Goal: Task Accomplishment & Management: Complete application form

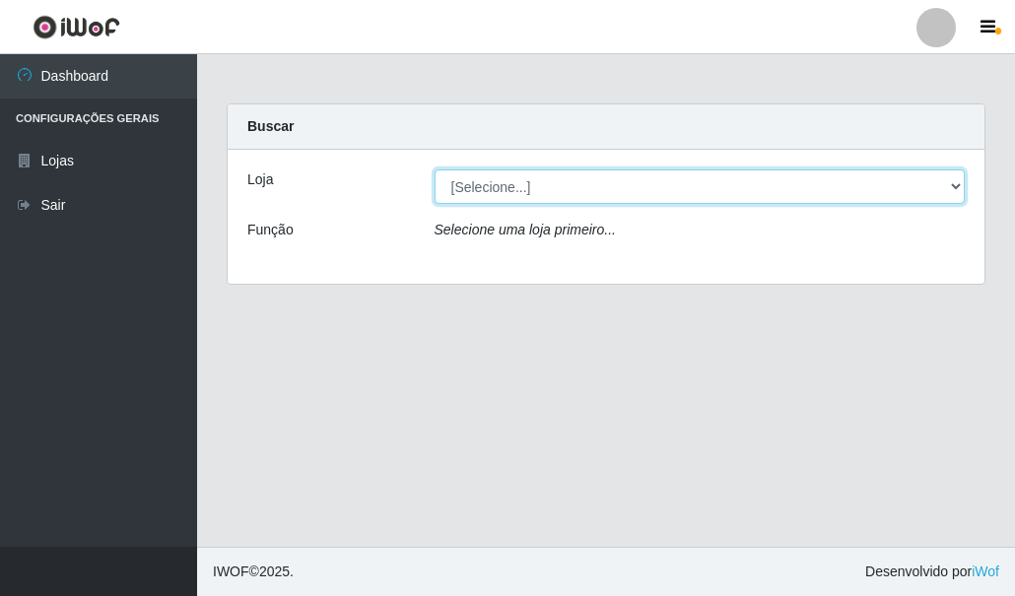
click at [548, 186] on select "[Selecione...] Hiper Queiroz - [GEOGRAPHIC_DATA]" at bounding box center [699, 186] width 531 height 34
select select "513"
click at [434, 169] on select "[Selecione...] Hiper Queiroz - [GEOGRAPHIC_DATA]" at bounding box center [699, 186] width 531 height 34
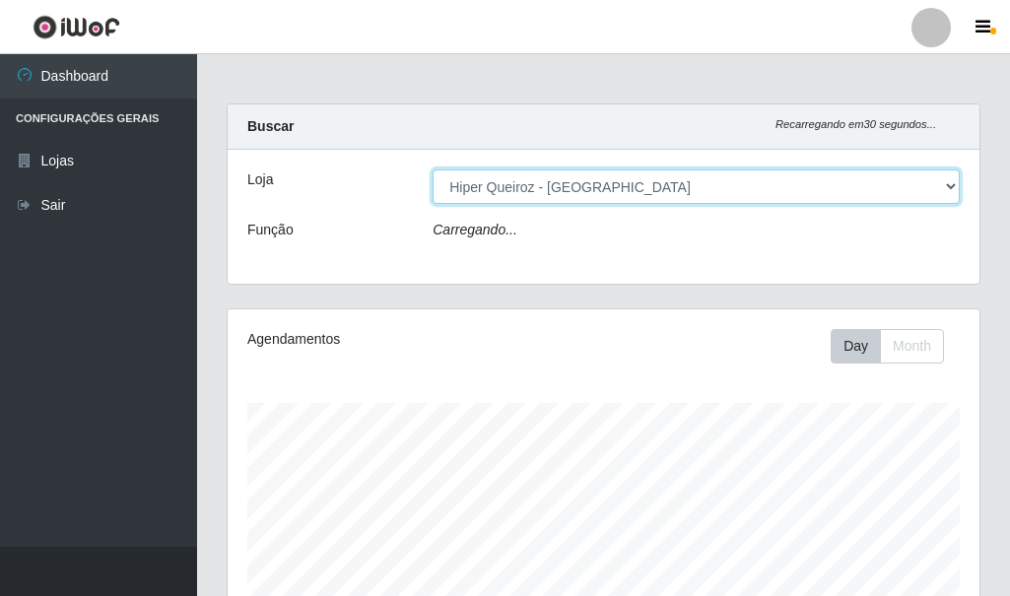
scroll to position [409, 752]
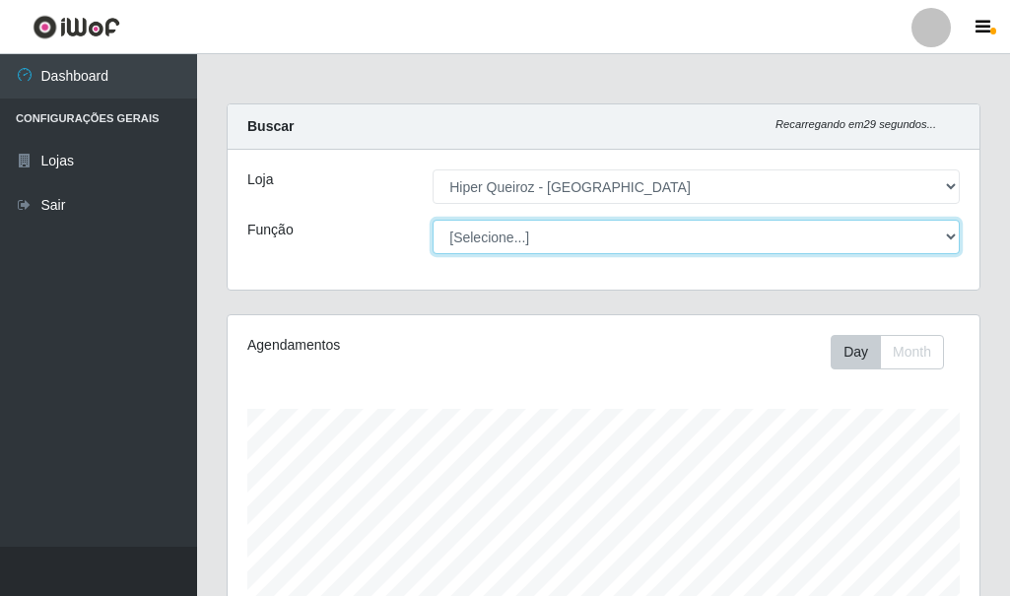
click at [533, 231] on select "[Selecione...] Embalador Embalador + Embalador ++ Operador de Caixa + Operador …" at bounding box center [695, 237] width 527 height 34
click at [432, 220] on select "[Selecione...] Embalador Embalador + Embalador ++ Operador de Caixa + Operador …" at bounding box center [695, 237] width 527 height 34
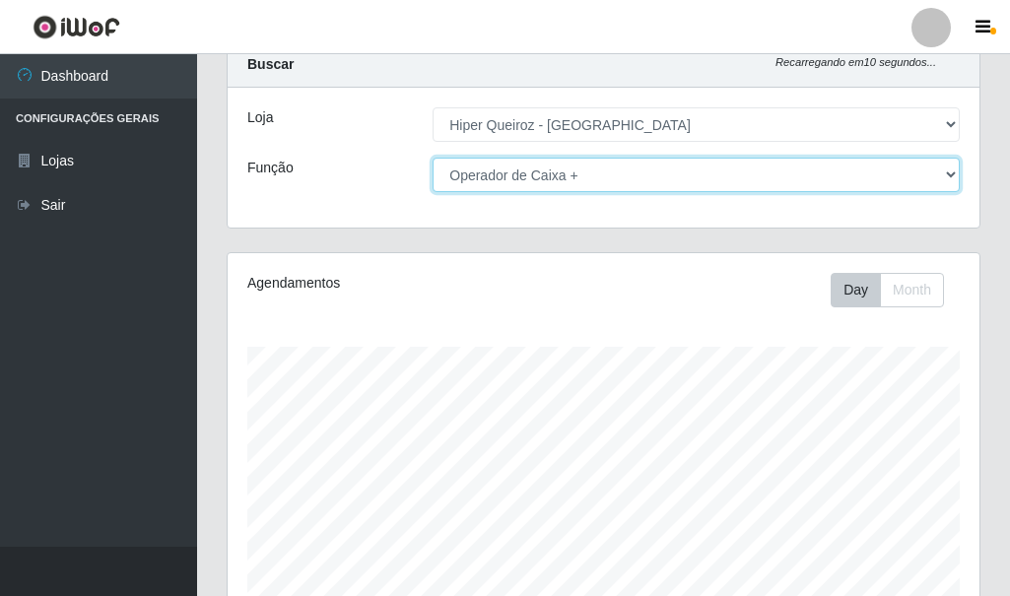
scroll to position [0, 0]
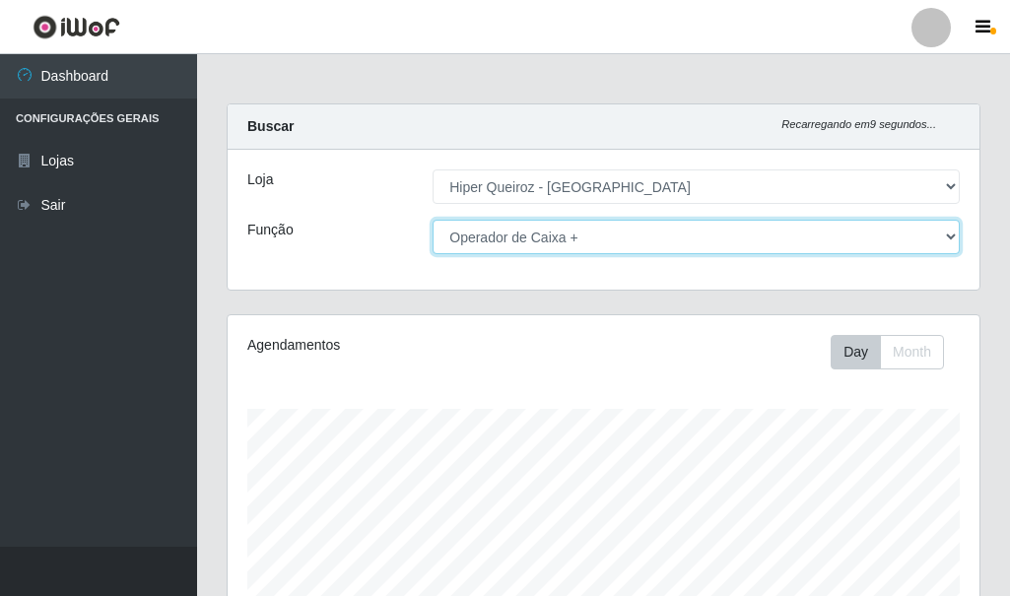
click at [606, 230] on select "[Selecione...] Embalador Embalador + Embalador ++ Operador de Caixa + Operador …" at bounding box center [695, 237] width 527 height 34
click at [432, 220] on select "[Selecione...] Embalador Embalador + Embalador ++ Operador de Caixa + Operador …" at bounding box center [695, 237] width 527 height 34
click at [627, 239] on select "[Selecione...] Embalador Embalador + Embalador ++ Operador de Caixa + Operador …" at bounding box center [695, 237] width 527 height 34
click at [432, 220] on select "[Selecione...] Embalador Embalador + Embalador ++ Operador de Caixa + Operador …" at bounding box center [695, 237] width 527 height 34
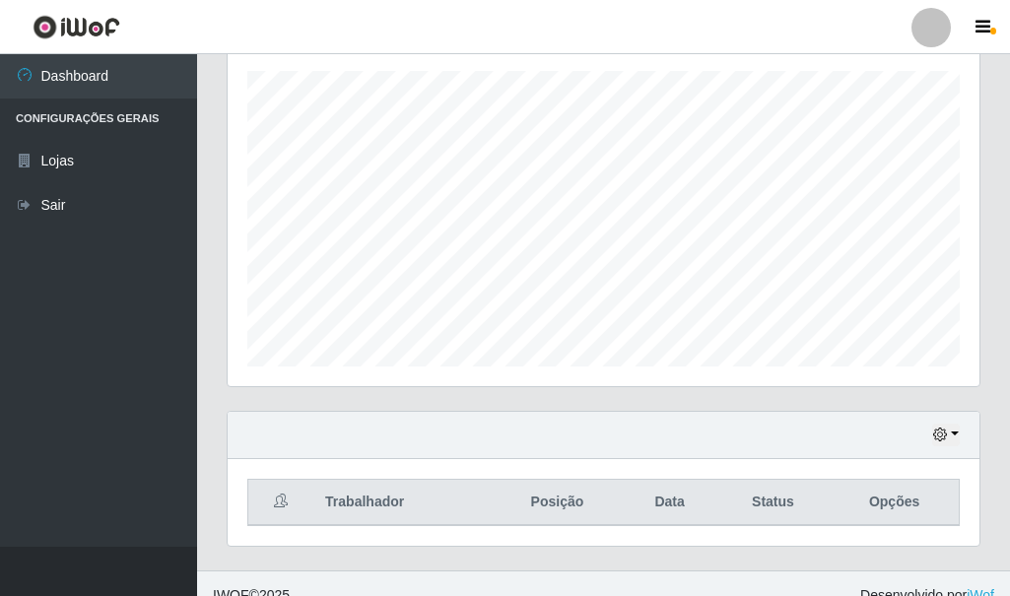
scroll to position [362, 0]
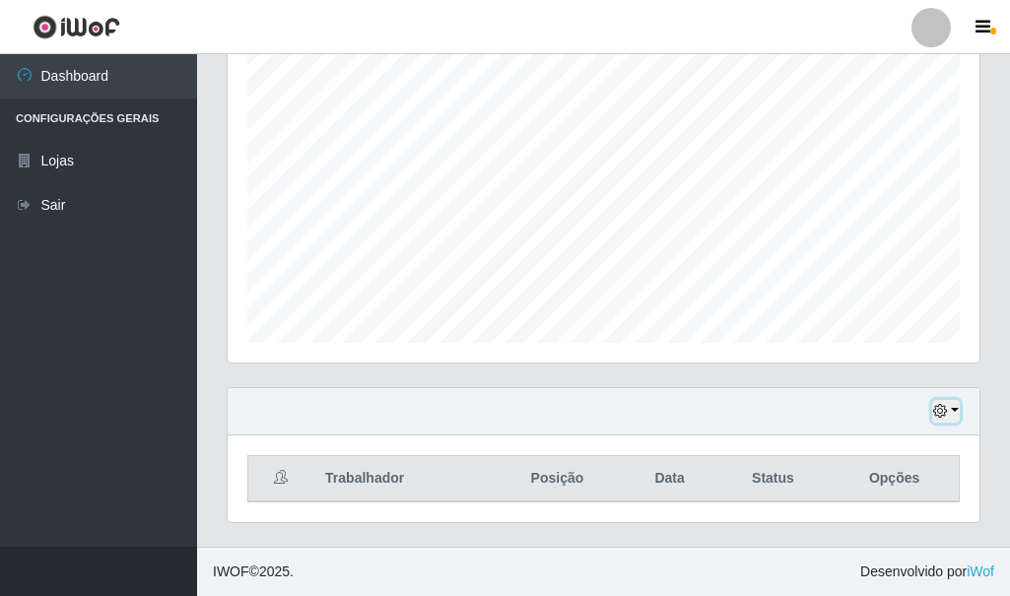
click at [933, 414] on icon "button" at bounding box center [940, 411] width 14 height 14
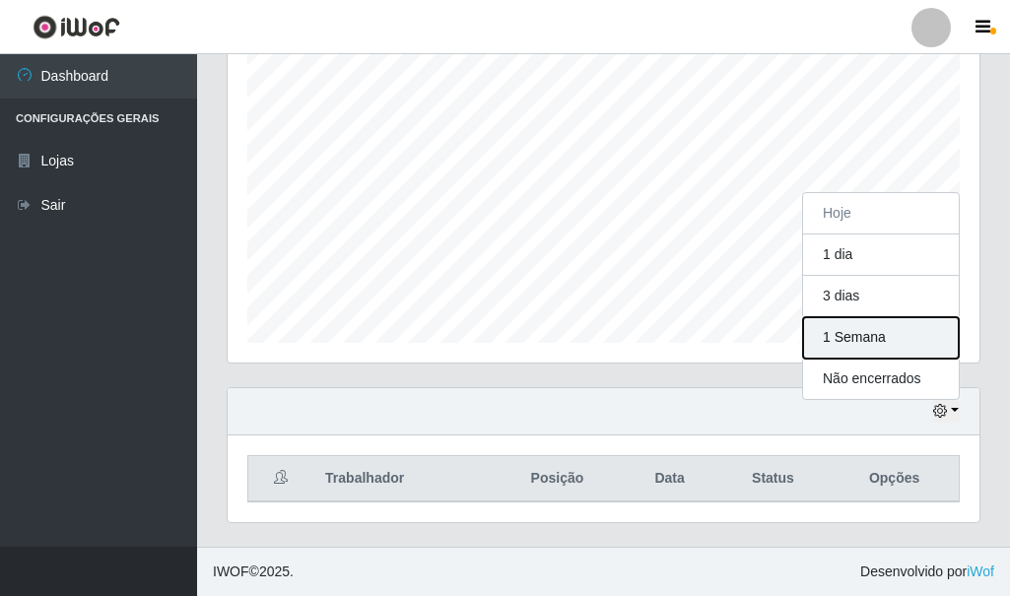
click at [878, 337] on button "1 Semana" at bounding box center [881, 337] width 156 height 41
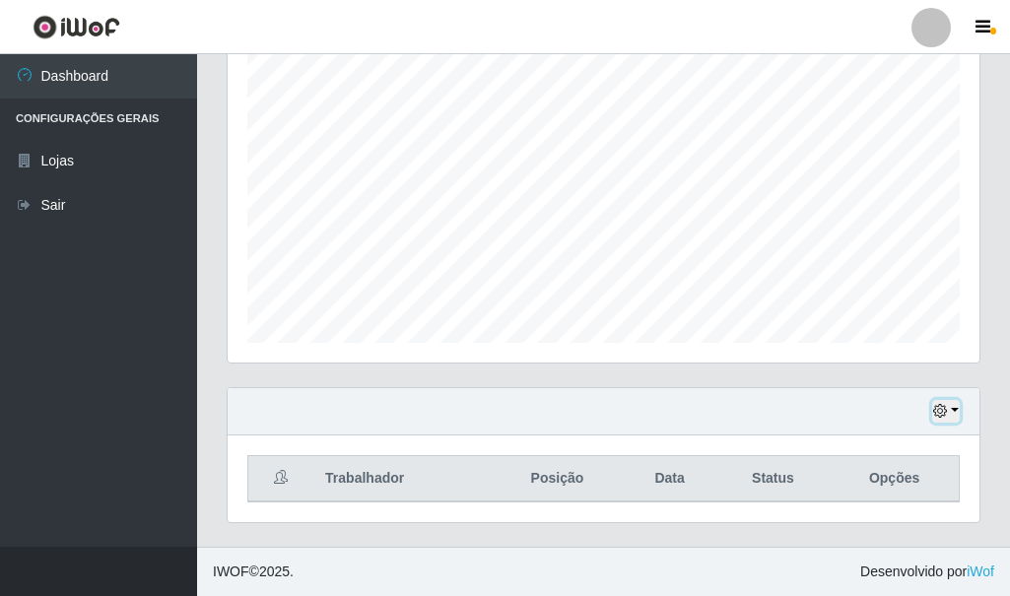
click at [945, 411] on icon "button" at bounding box center [940, 411] width 14 height 14
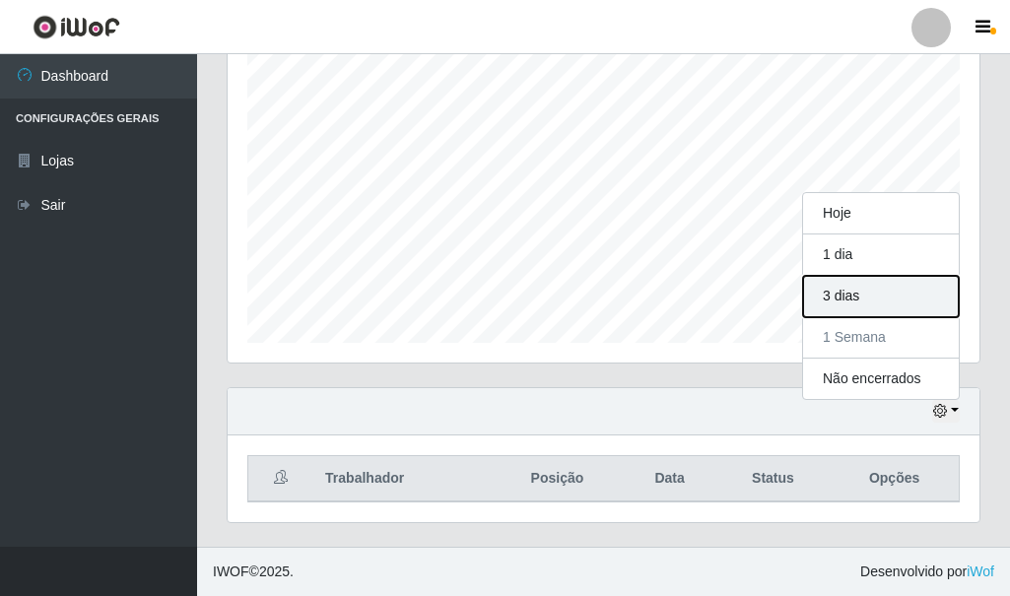
click at [849, 291] on button "3 dias" at bounding box center [881, 296] width 156 height 41
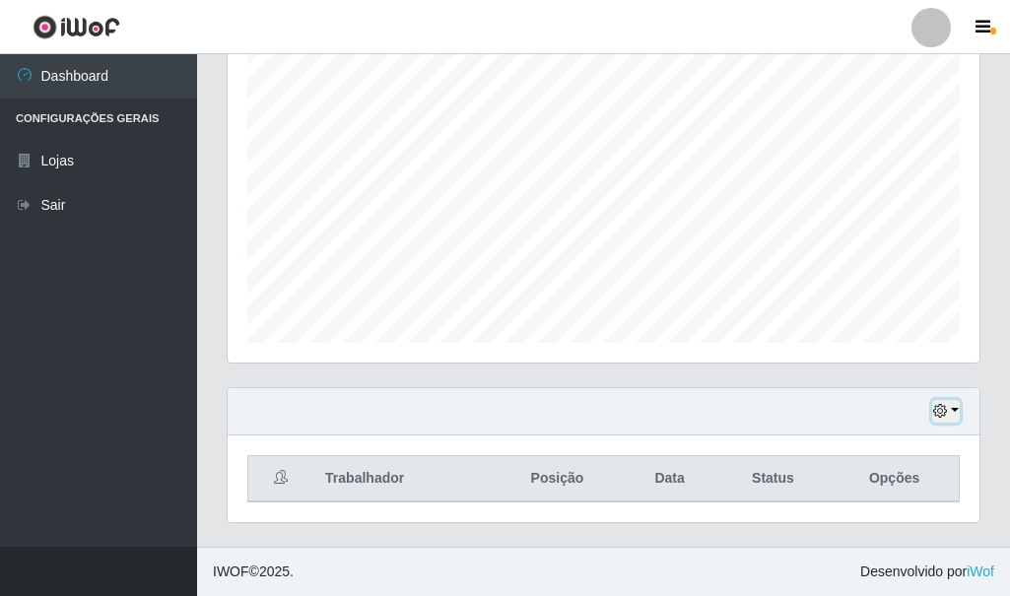
click at [953, 411] on button "button" at bounding box center [946, 411] width 28 height 23
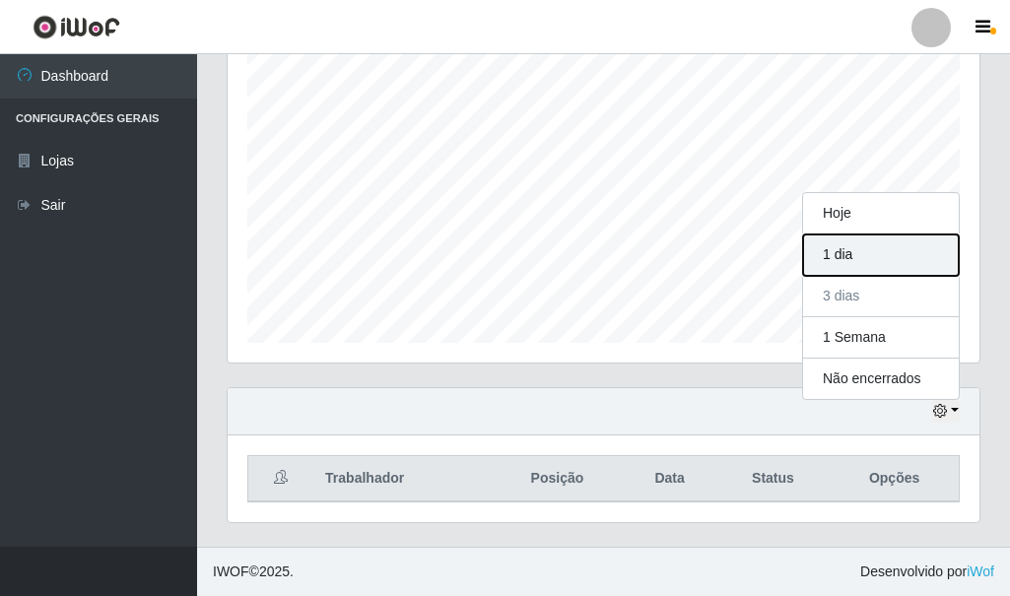
click at [885, 260] on button "1 dia" at bounding box center [881, 254] width 156 height 41
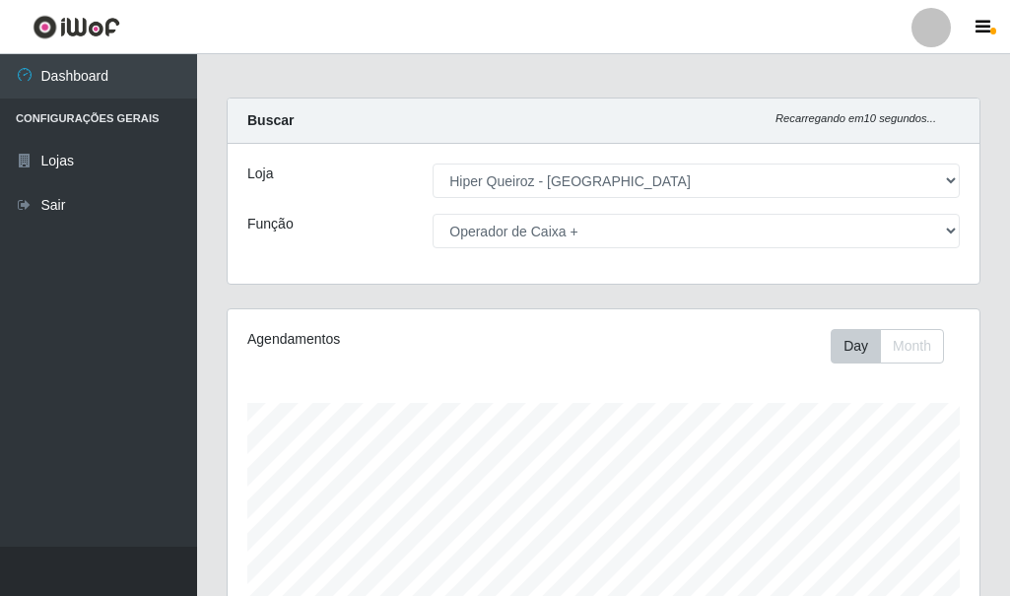
scroll to position [0, 0]
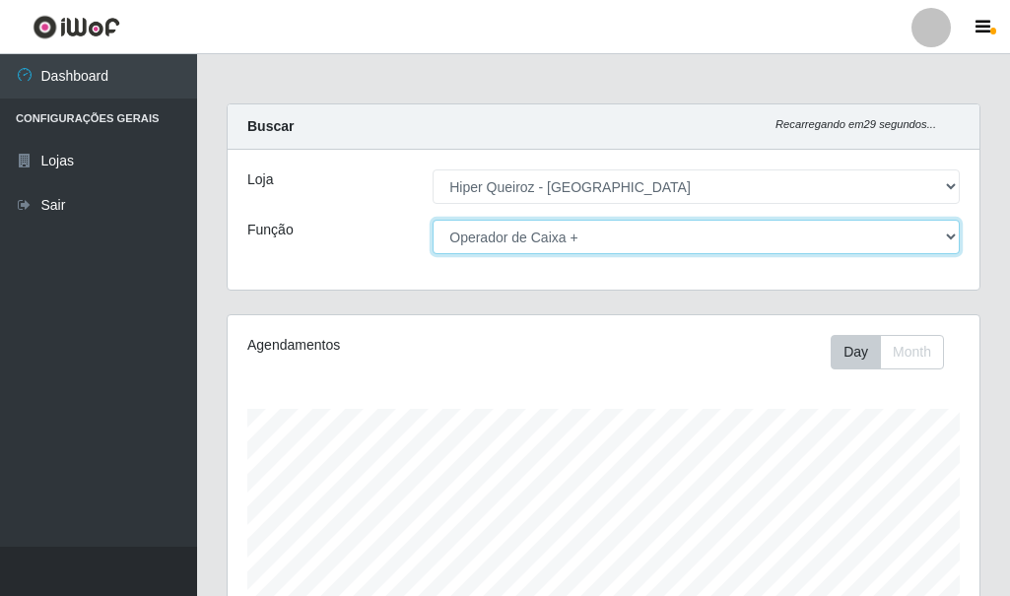
click at [483, 238] on select "[Selecione...] Embalador Embalador + Embalador ++ Operador de Caixa + Operador …" at bounding box center [695, 237] width 527 height 34
click at [432, 220] on select "[Selecione...] Embalador Embalador + Embalador ++ Operador de Caixa + Operador …" at bounding box center [695, 237] width 527 height 34
click at [590, 227] on select "[Selecione...] Embalador Embalador + Embalador ++ Operador de Caixa + Operador …" at bounding box center [695, 237] width 527 height 34
select select "72"
click at [432, 220] on select "[Selecione...] Embalador Embalador + Embalador ++ Operador de Caixa + Operador …" at bounding box center [695, 237] width 527 height 34
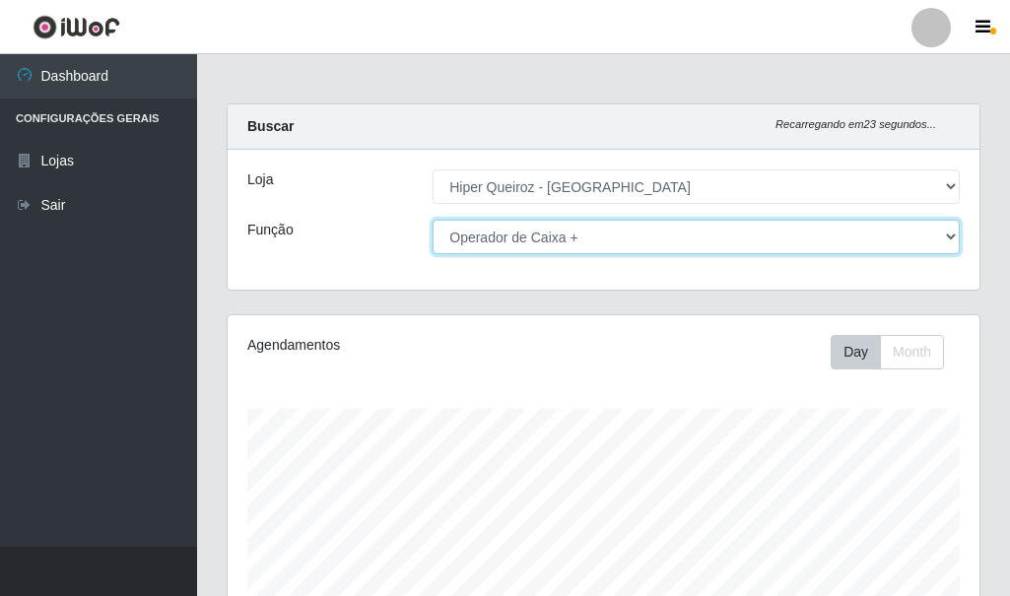
click at [664, 232] on select "[Selecione...] Embalador Embalador + Embalador ++ Operador de Caixa + Operador …" at bounding box center [695, 237] width 527 height 34
click at [432, 220] on select "[Selecione...] Embalador Embalador + Embalador ++ Operador de Caixa + Operador …" at bounding box center [695, 237] width 527 height 34
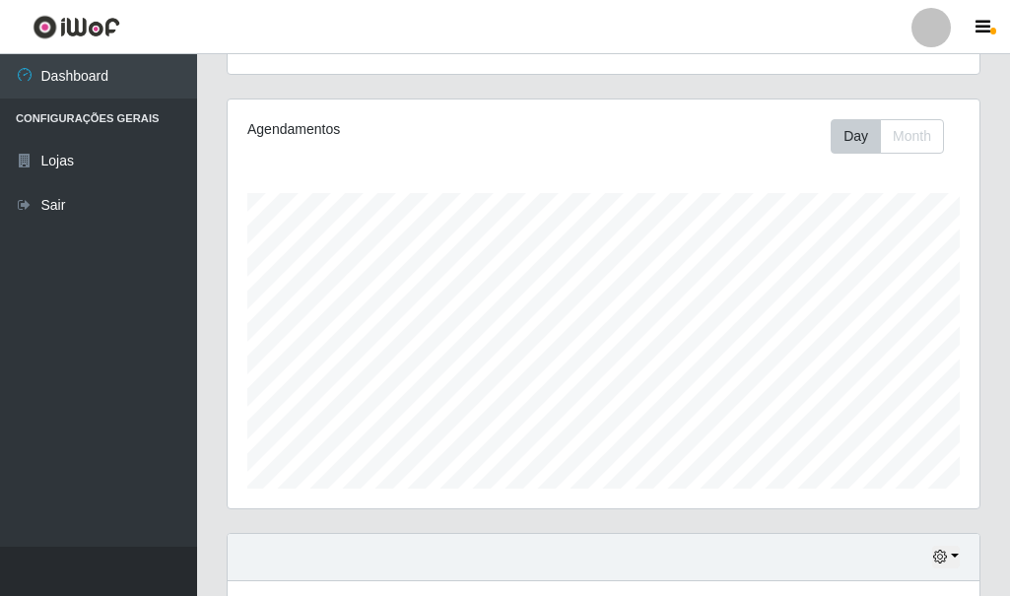
scroll to position [362, 0]
